Goal: Task Accomplishment & Management: Manage account settings

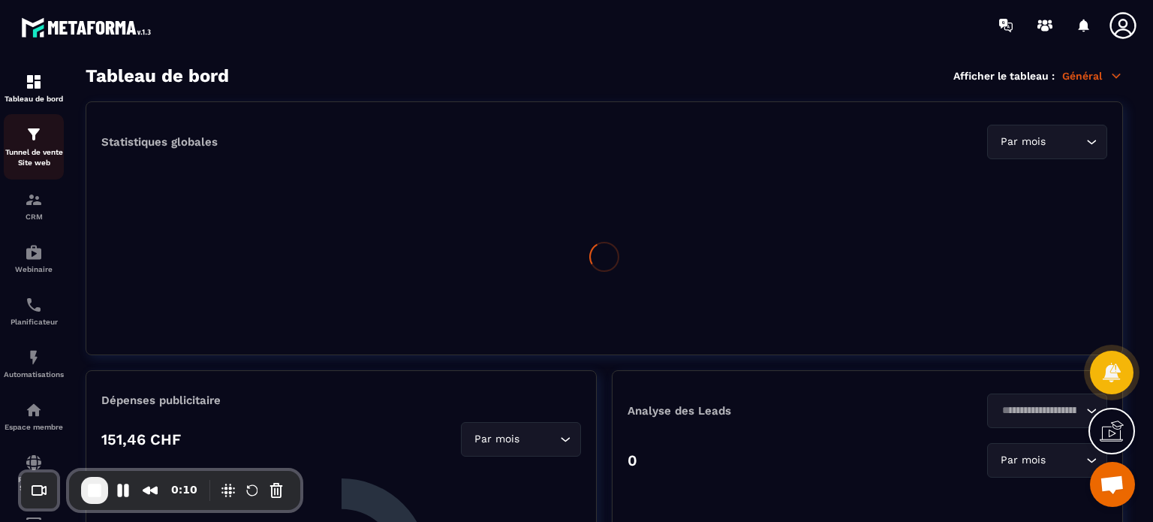
click at [30, 129] on img at bounding box center [34, 134] width 18 height 18
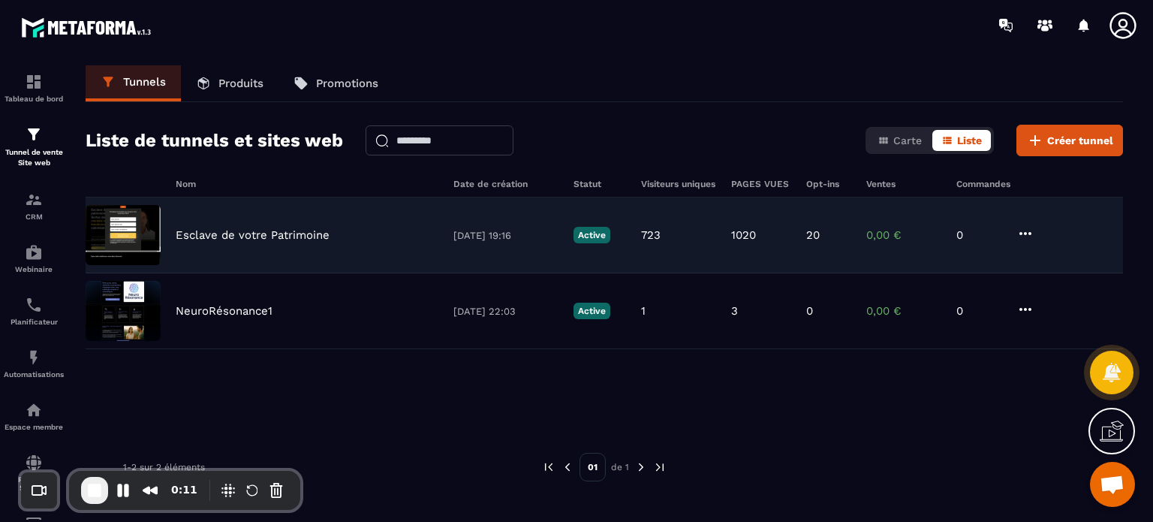
click at [248, 247] on div "Esclave de votre Patrimoine 29/07/2025 19:16 Active 723 1020 20 0,00 € 0" at bounding box center [604, 235] width 1037 height 76
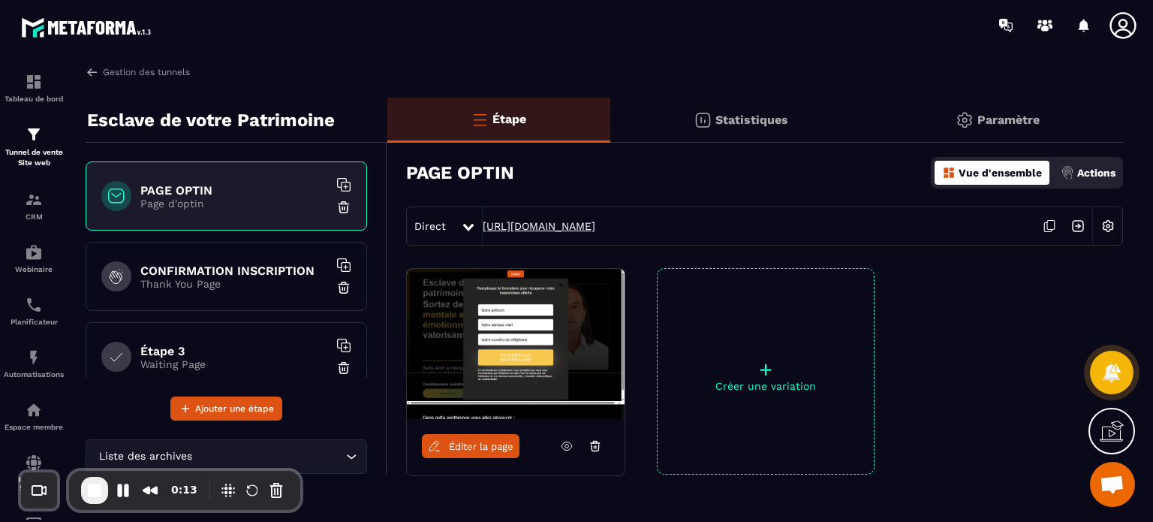
click at [573, 224] on link "https://vip.metaforma.io/inscription-conference" at bounding box center [539, 226] width 113 height 12
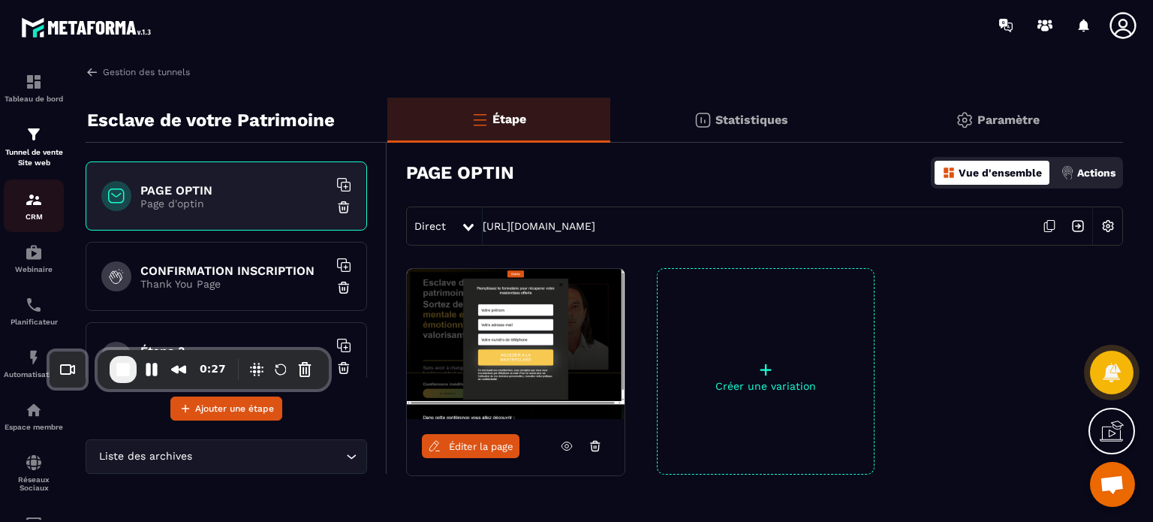
click at [13, 209] on div "CRM" at bounding box center [34, 206] width 60 height 30
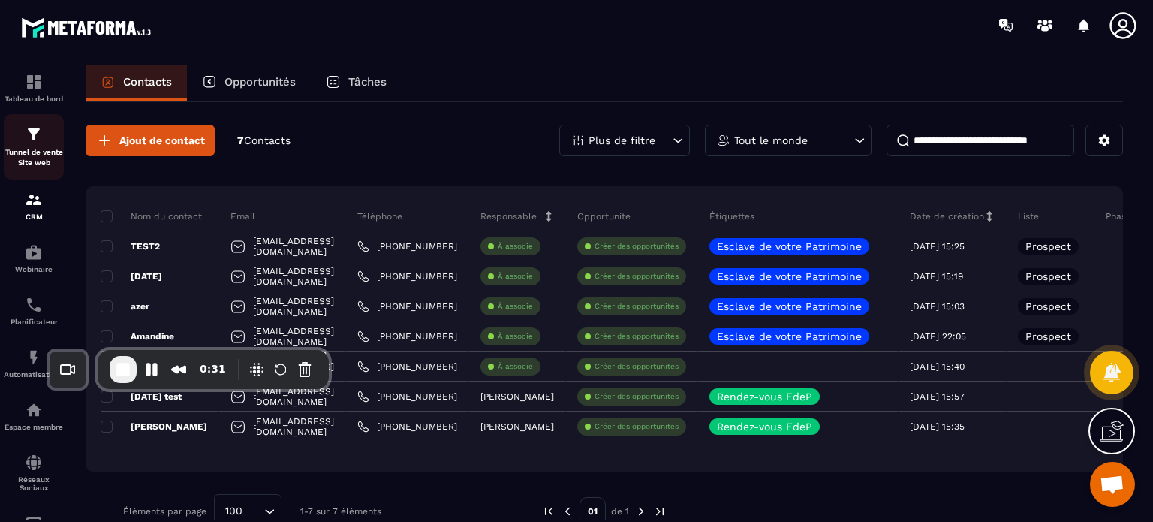
click at [18, 140] on div "Tunnel de vente Site web" at bounding box center [34, 146] width 60 height 43
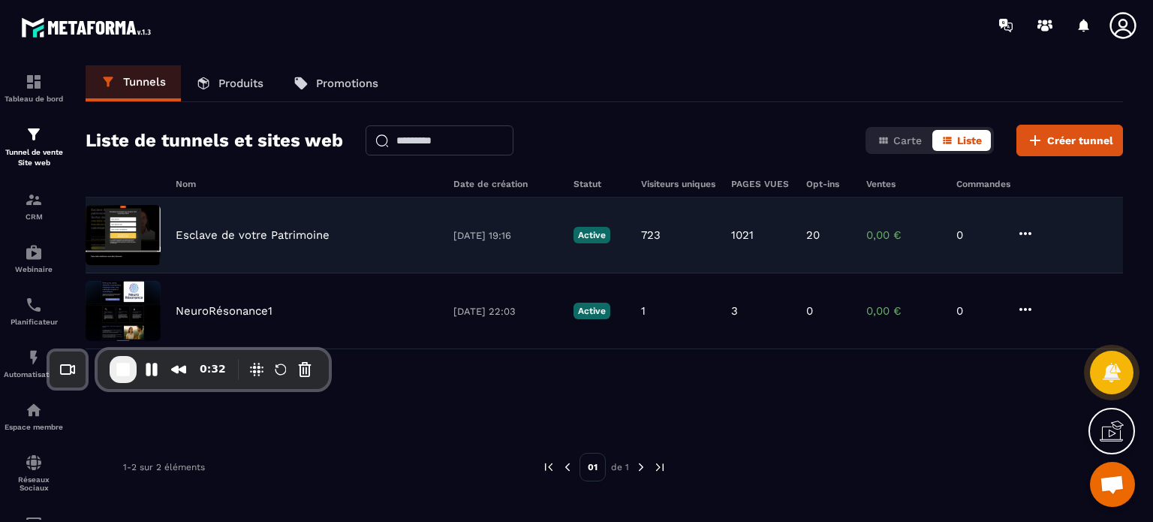
click at [294, 239] on p "Esclave de votre Patrimoine" at bounding box center [253, 235] width 154 height 14
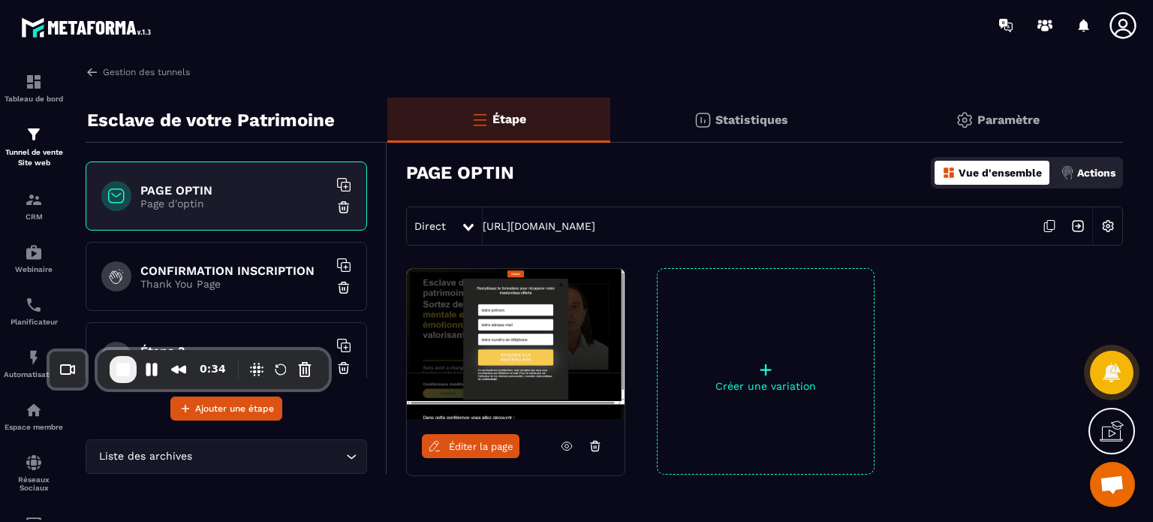
click at [1078, 173] on p "Actions" at bounding box center [1096, 173] width 38 height 12
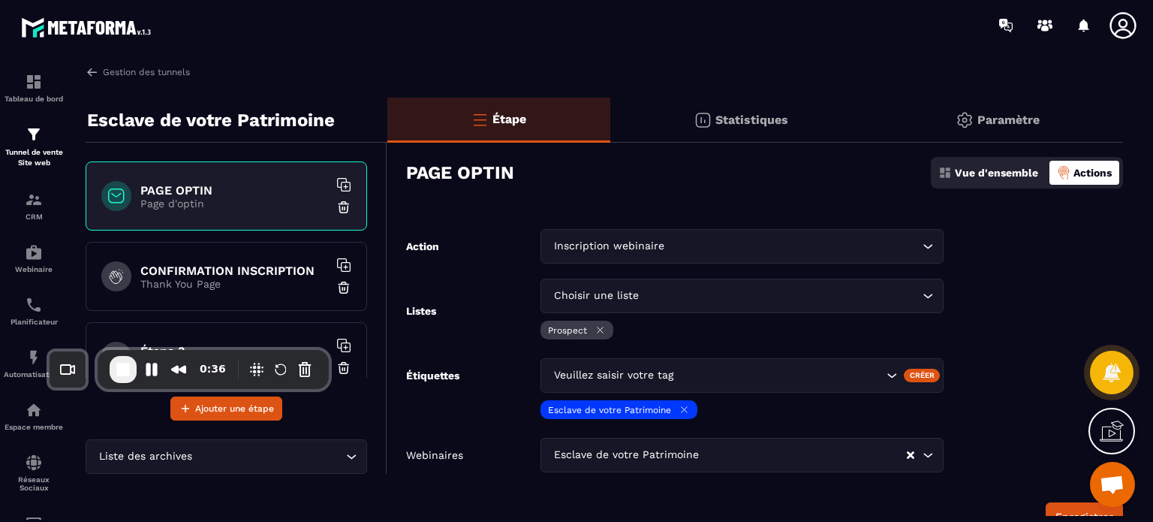
click at [516, 307] on div "Listes Choisir une liste Loading... Prospect" at bounding box center [674, 310] width 537 height 65
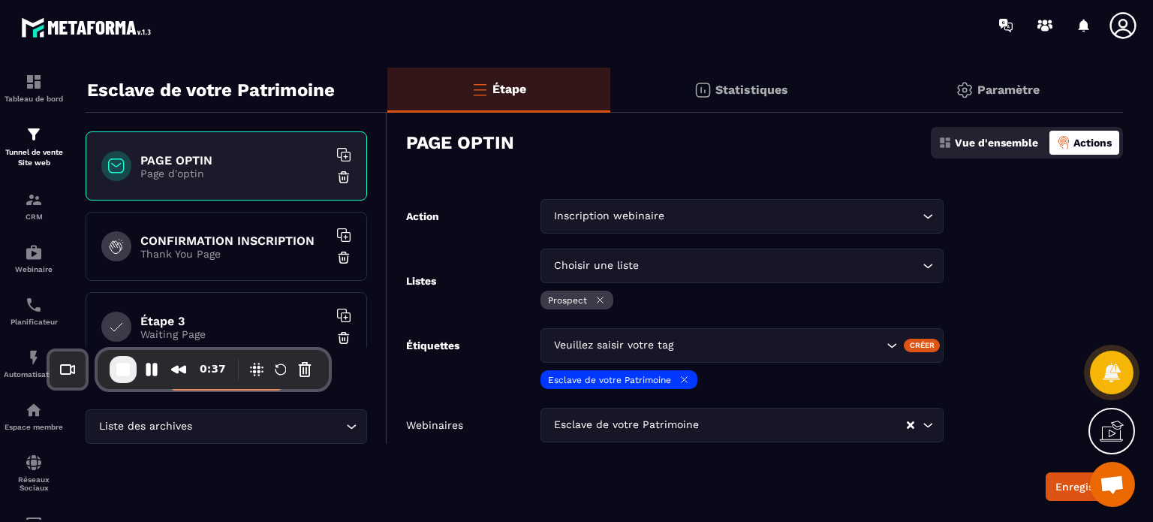
scroll to position [60, 0]
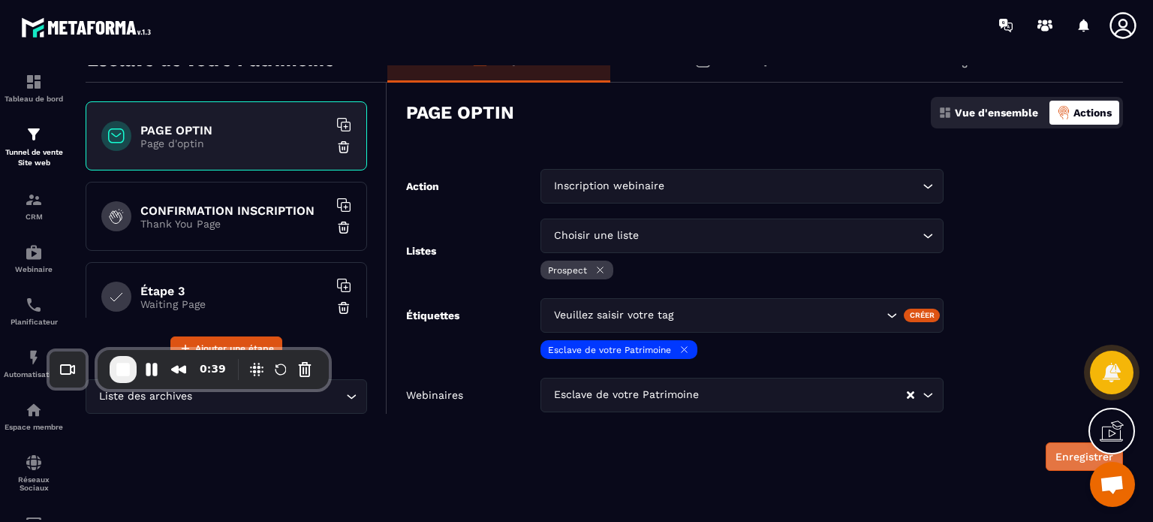
click at [1061, 460] on button "Enregistrer" at bounding box center [1083, 456] width 77 height 29
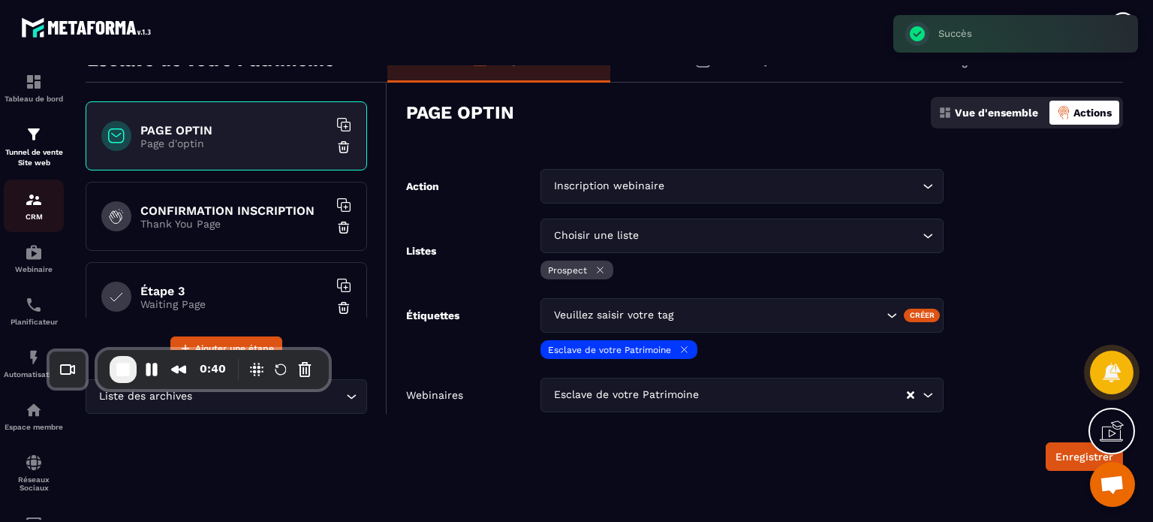
click at [40, 205] on img at bounding box center [34, 200] width 18 height 18
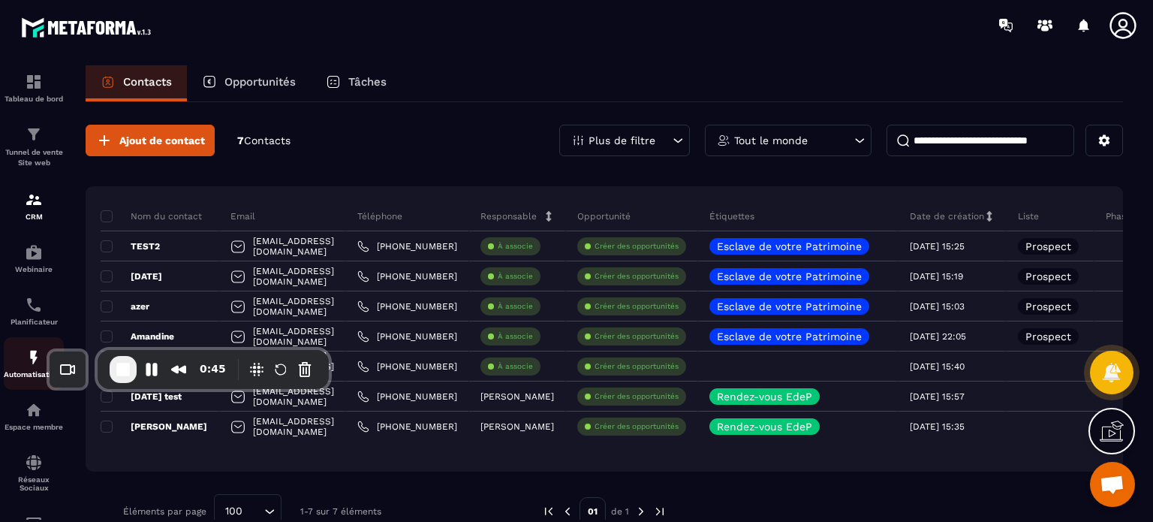
click at [18, 367] on div "Automatisations" at bounding box center [34, 363] width 60 height 30
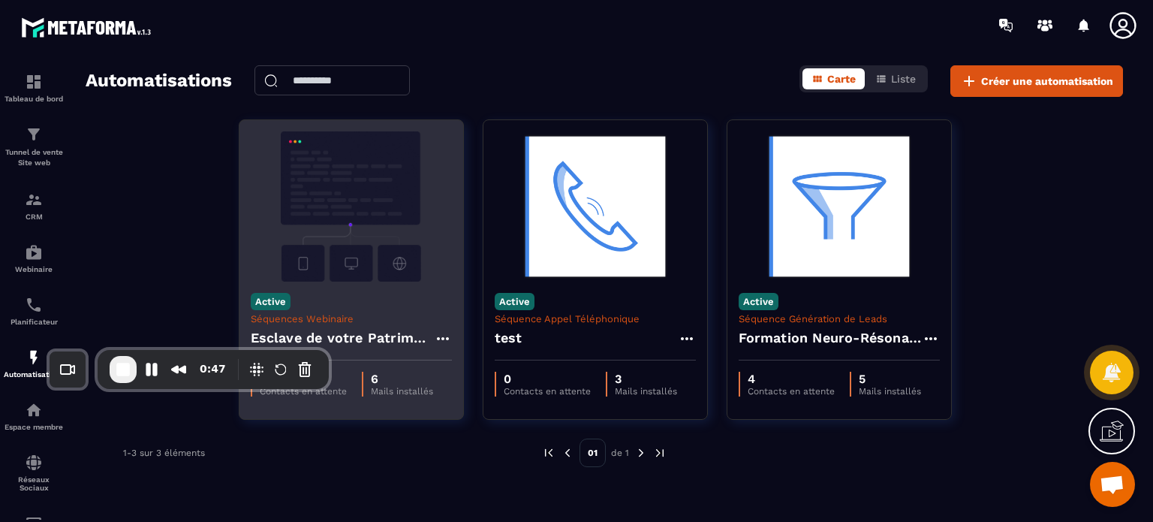
click at [365, 208] on img at bounding box center [351, 206] width 201 height 150
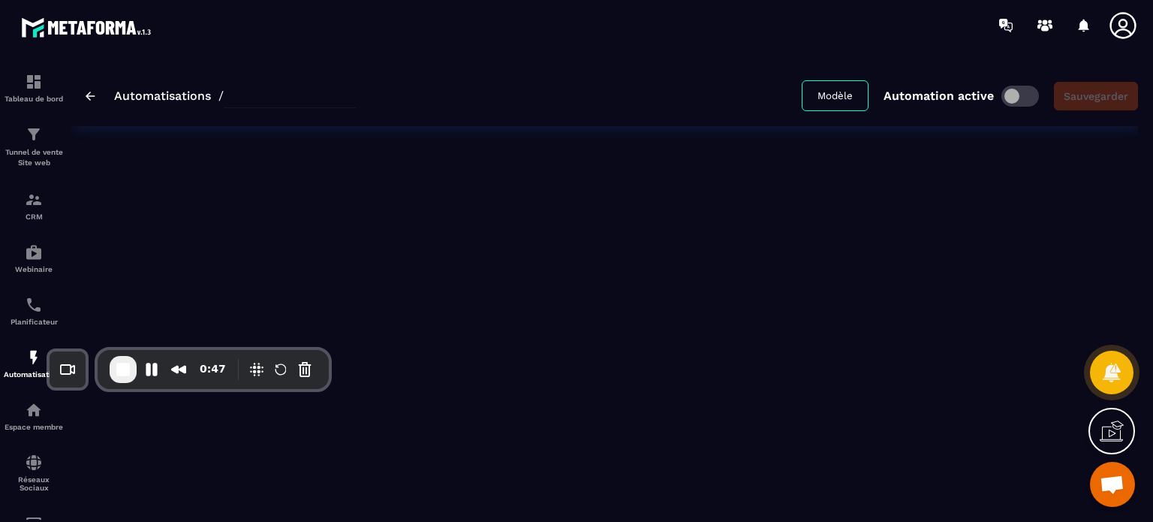
type input "**********"
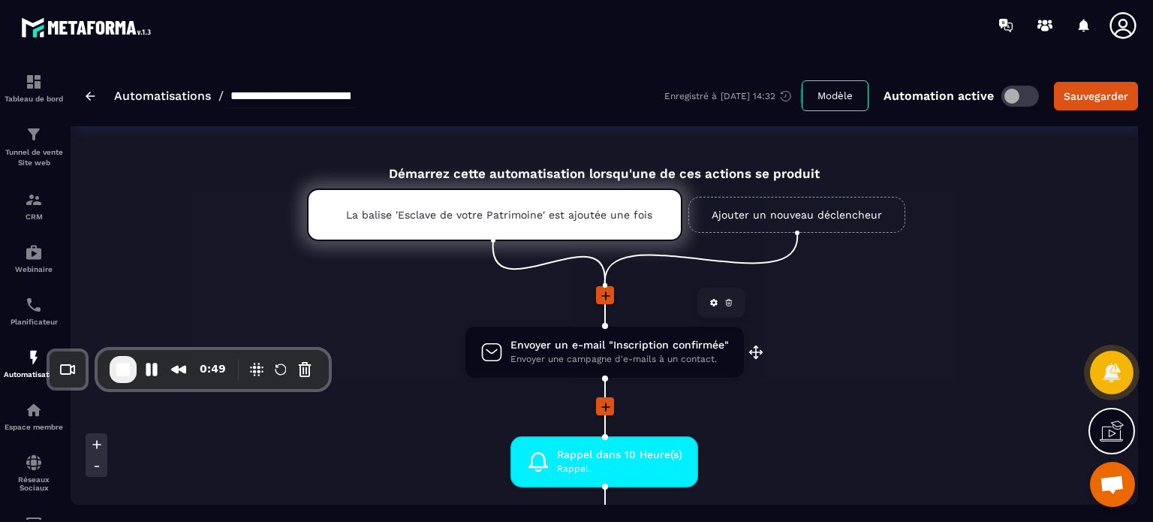
click at [522, 347] on span "Envoyer un e-mail "Inscription confirmée"" at bounding box center [619, 345] width 218 height 14
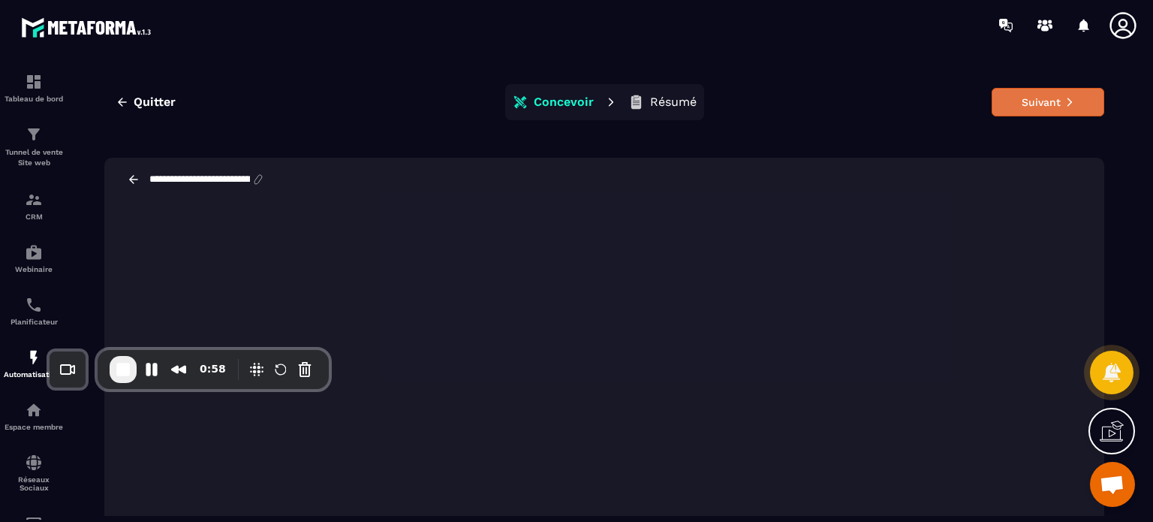
click at [1056, 107] on button "Suivant" at bounding box center [1047, 102] width 113 height 29
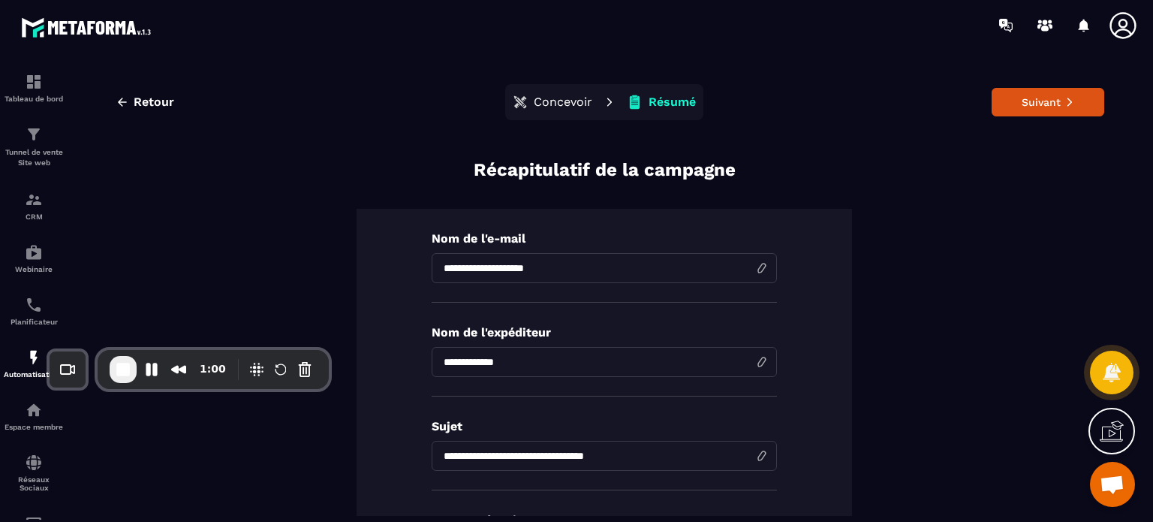
click at [1056, 107] on button "Suivant" at bounding box center [1047, 102] width 113 height 29
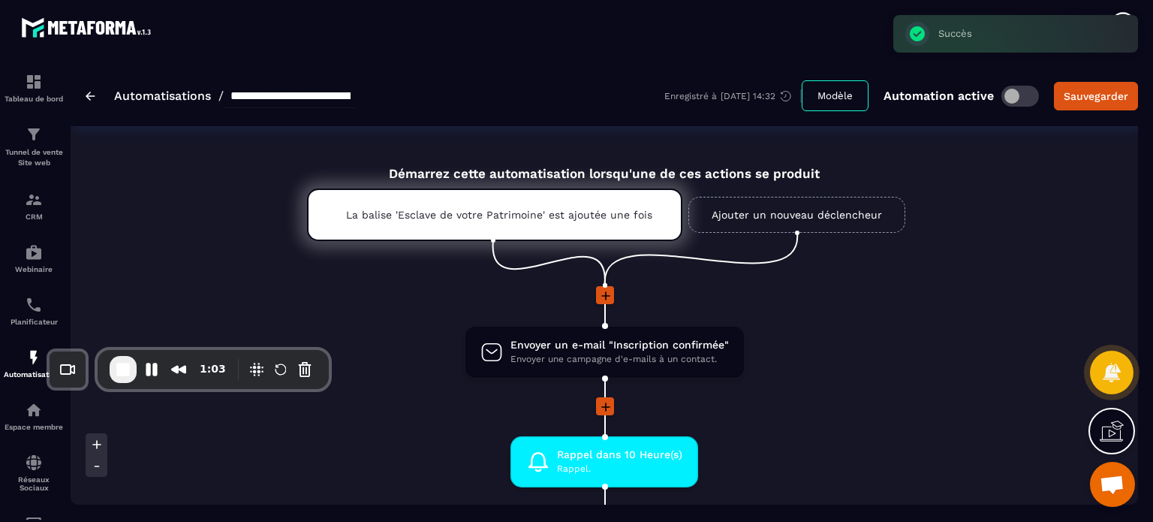
click at [409, 314] on li at bounding box center [604, 305] width 710 height 39
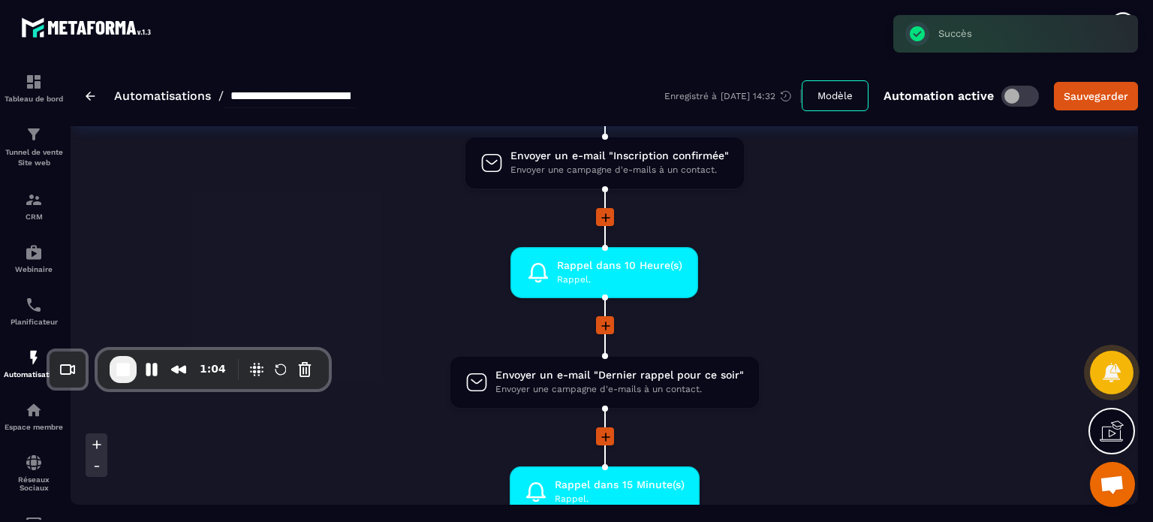
scroll to position [210, 0]
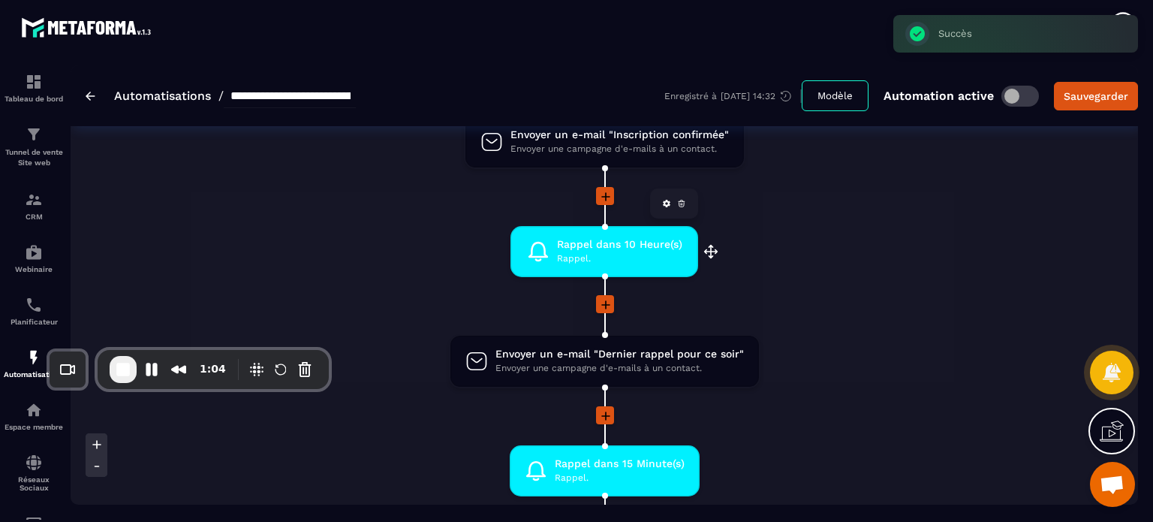
click at [627, 245] on span "Rappel dans 10 Heure(s)" at bounding box center [619, 244] width 125 height 14
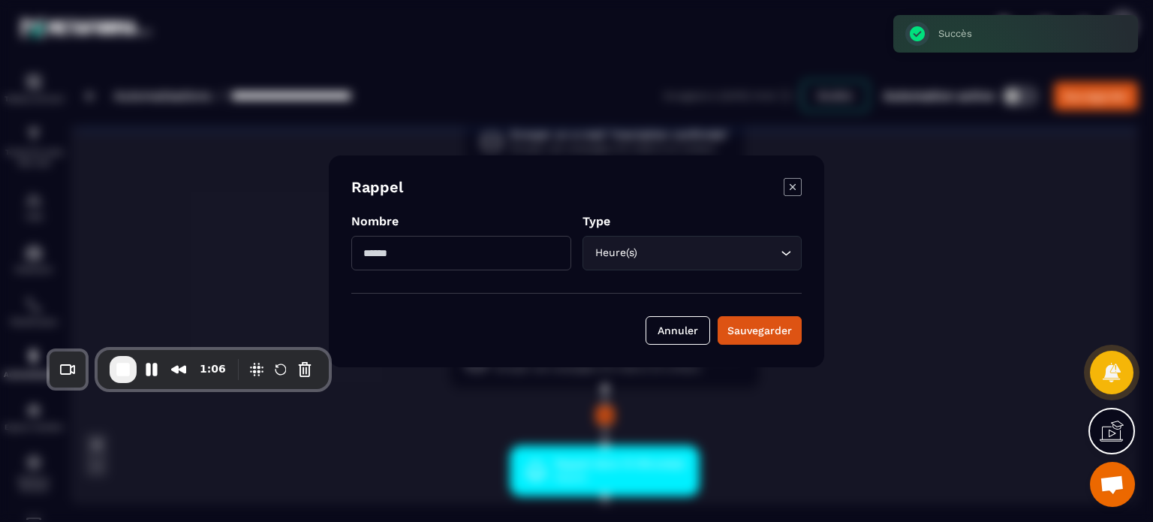
drag, startPoint x: 379, startPoint y: 254, endPoint x: 364, endPoint y: 257, distance: 15.2
click at [364, 257] on input "**" at bounding box center [461, 253] width 220 height 35
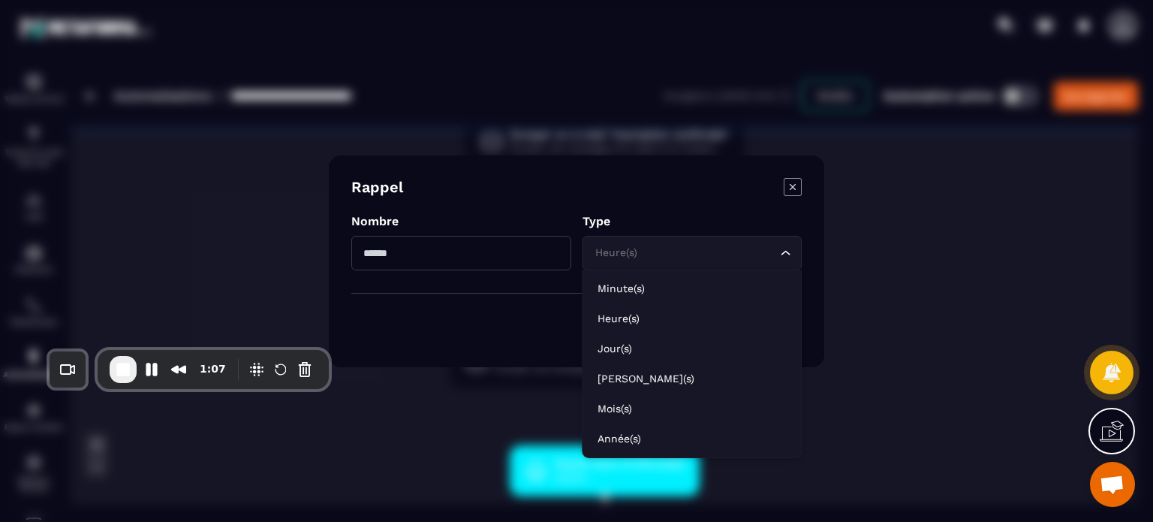
click at [654, 254] on input "Search for option" at bounding box center [684, 253] width 185 height 17
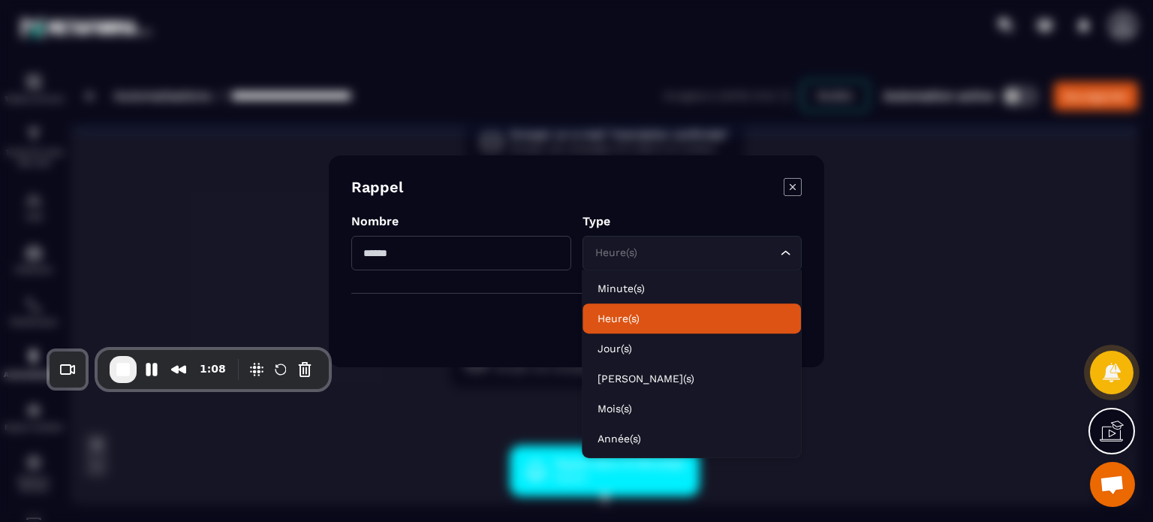
click at [609, 318] on p "Heure(s)" at bounding box center [691, 318] width 188 height 15
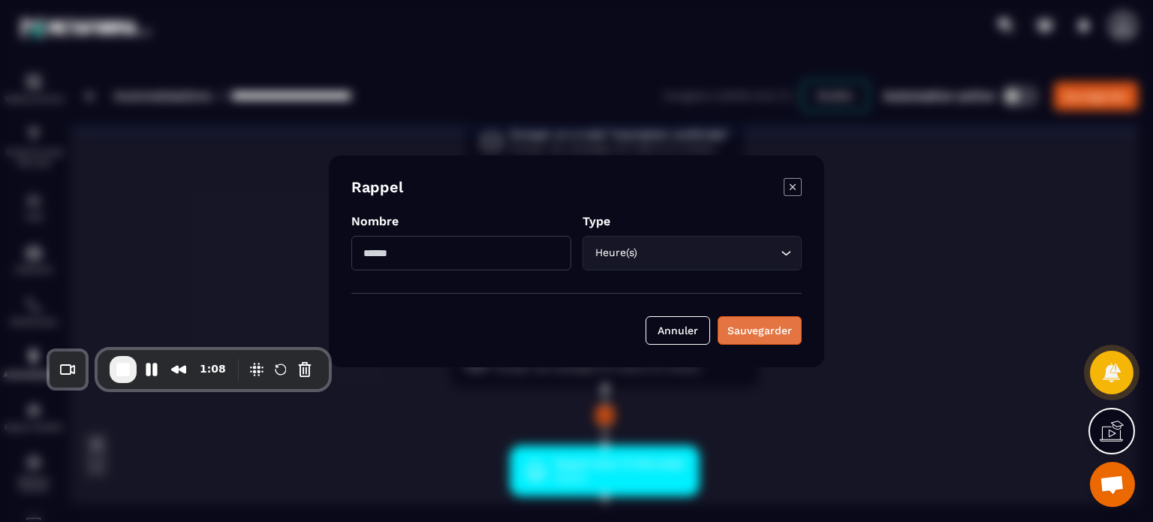
click at [761, 335] on div "Sauvegarder" at bounding box center [759, 330] width 65 height 15
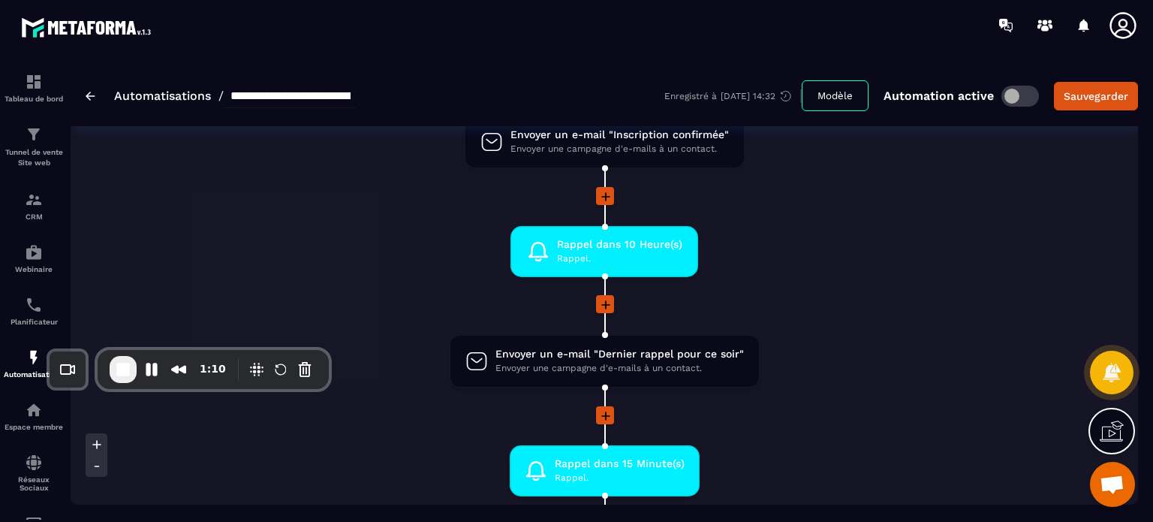
click at [448, 334] on li "Envoyer un e-mail "Dernier rappel pour ce soir" Envoyer une campagne d'e-mails …" at bounding box center [604, 370] width 710 height 72
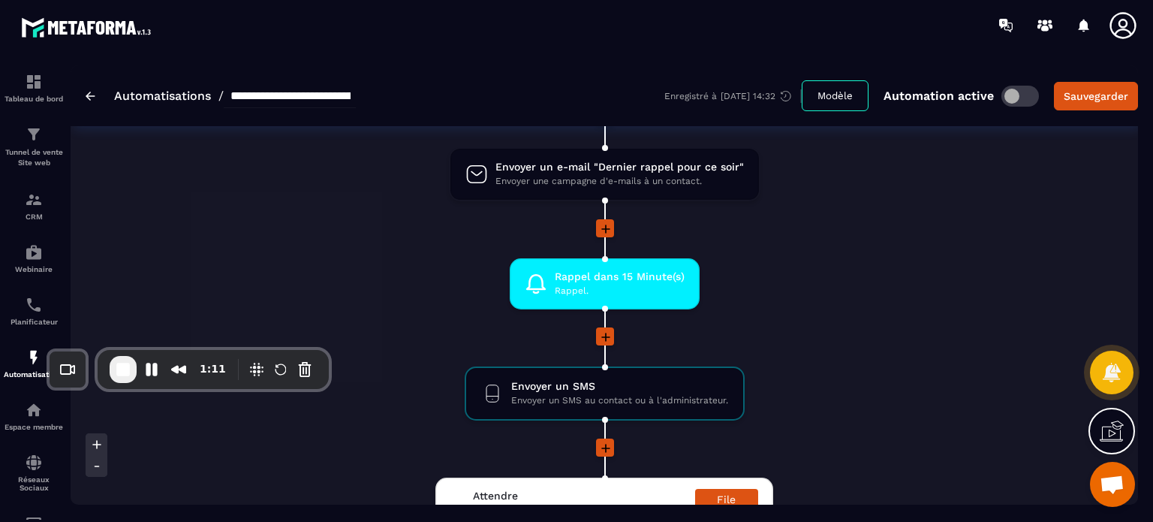
scroll to position [450, 0]
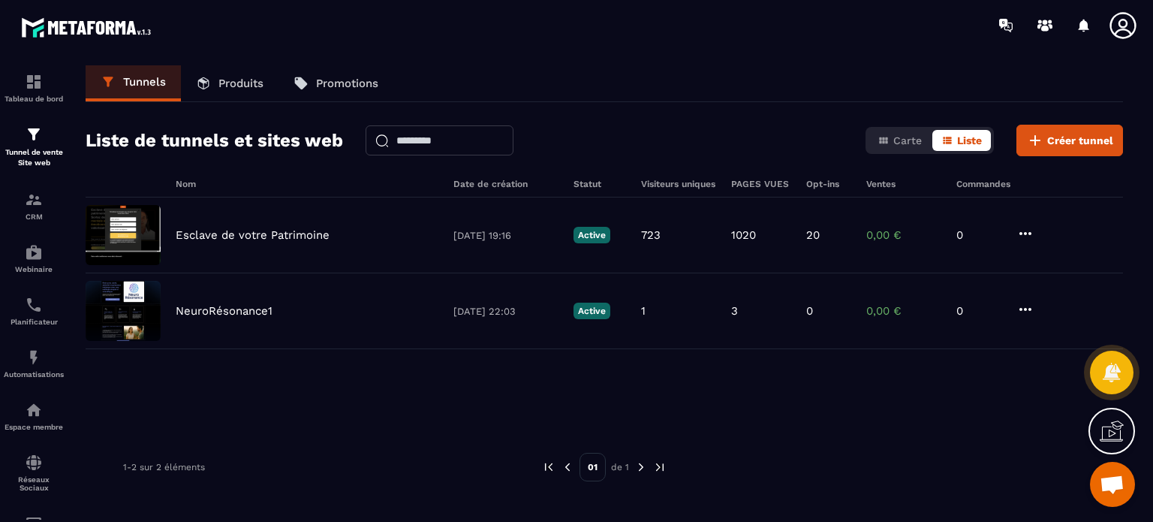
click at [210, 80] on icon at bounding box center [203, 83] width 15 height 15
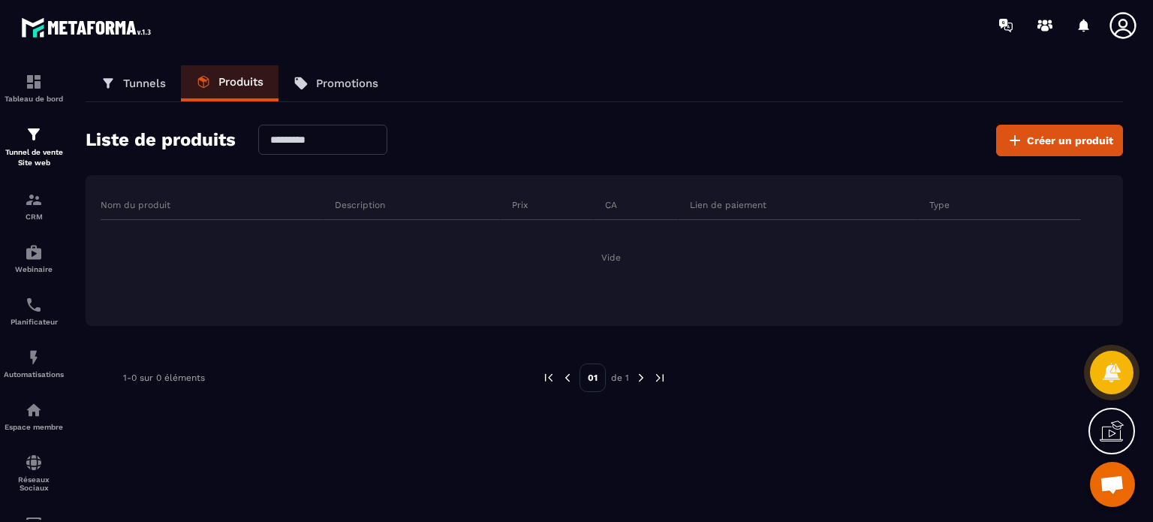
click at [0, 0] on img at bounding box center [0, 0] width 0 height 0
